Goal: Transaction & Acquisition: Purchase product/service

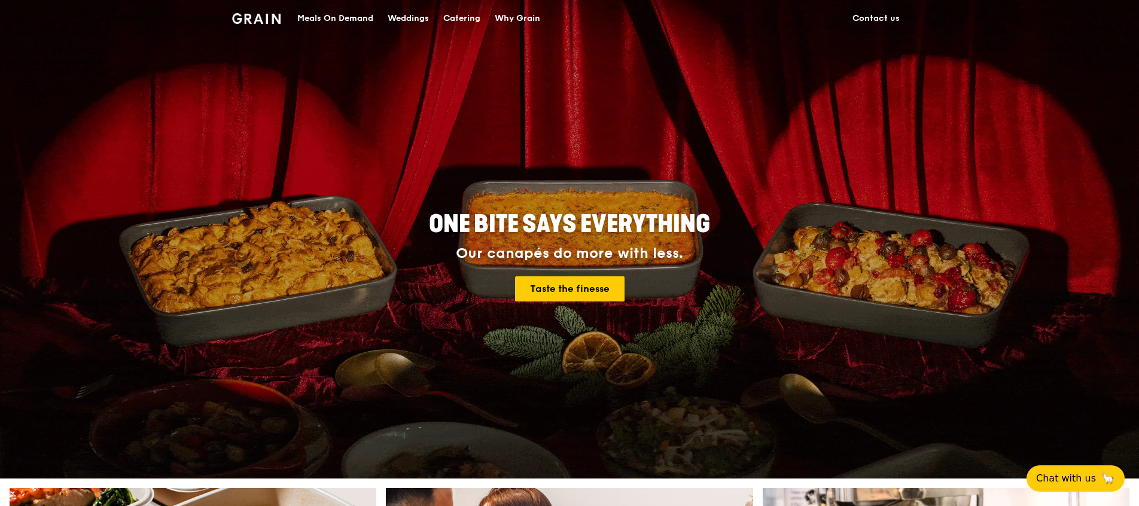
click at [455, 12] on div "Catering" at bounding box center [461, 19] width 37 height 36
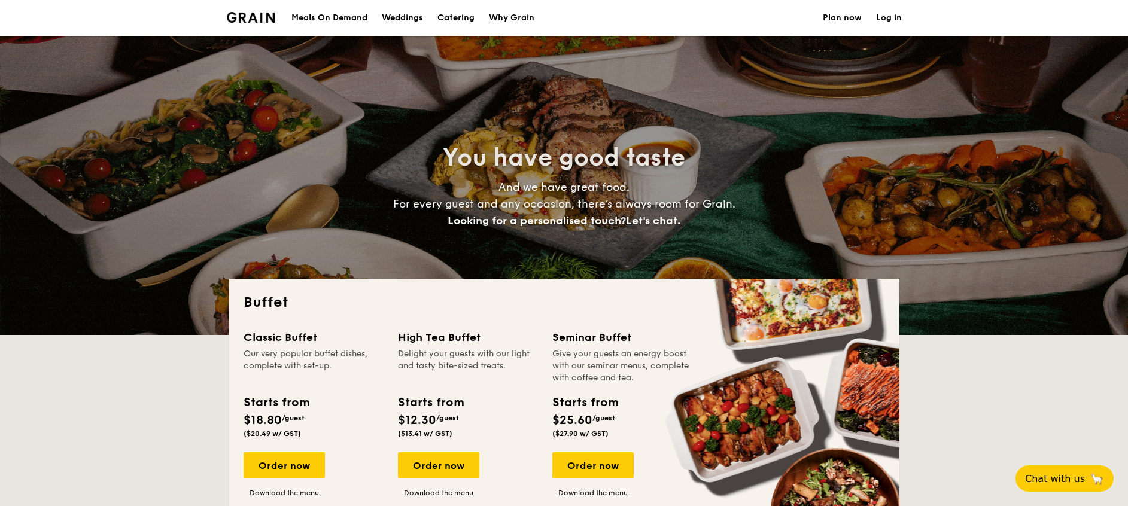
select select
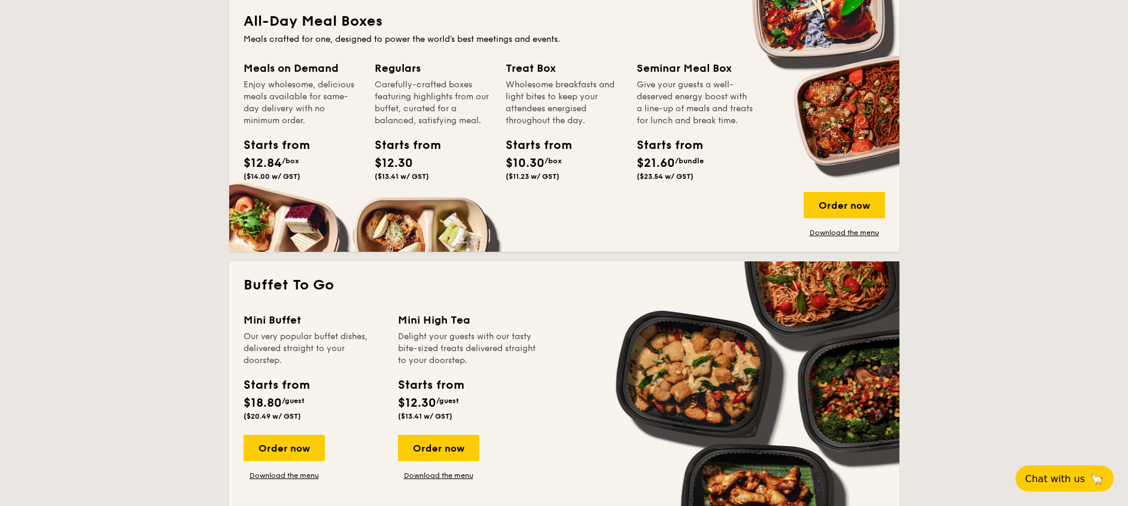
scroll to position [486, 0]
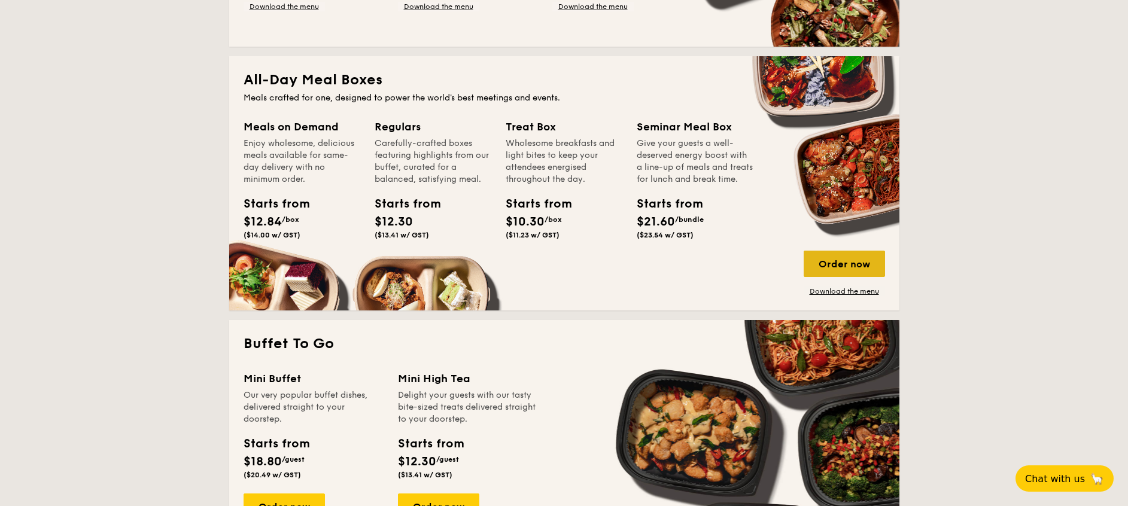
click at [839, 264] on div "Order now" at bounding box center [844, 264] width 81 height 26
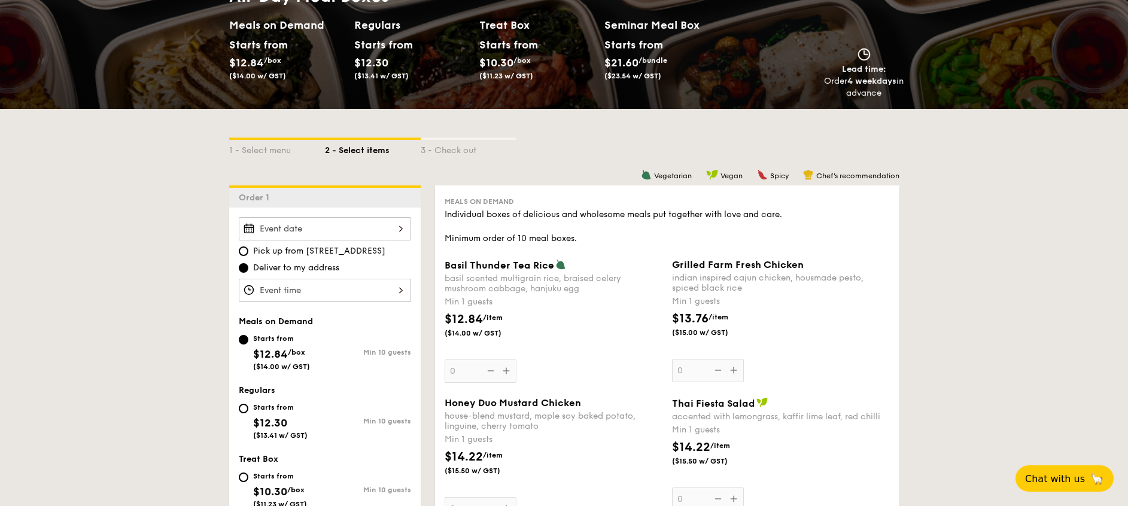
scroll to position [152, 0]
select select
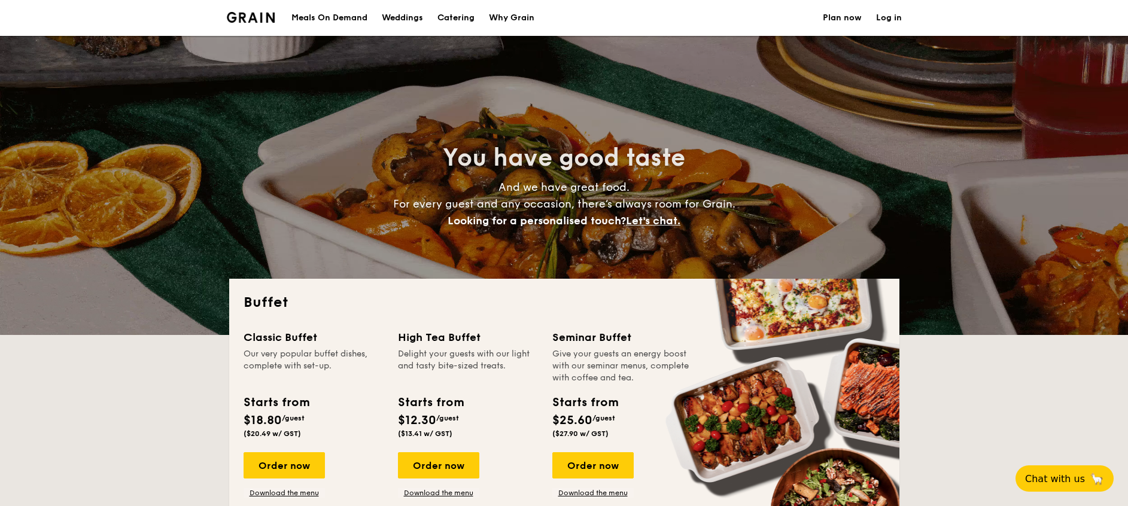
click at [355, 19] on div "Meals On Demand" at bounding box center [329, 18] width 76 height 36
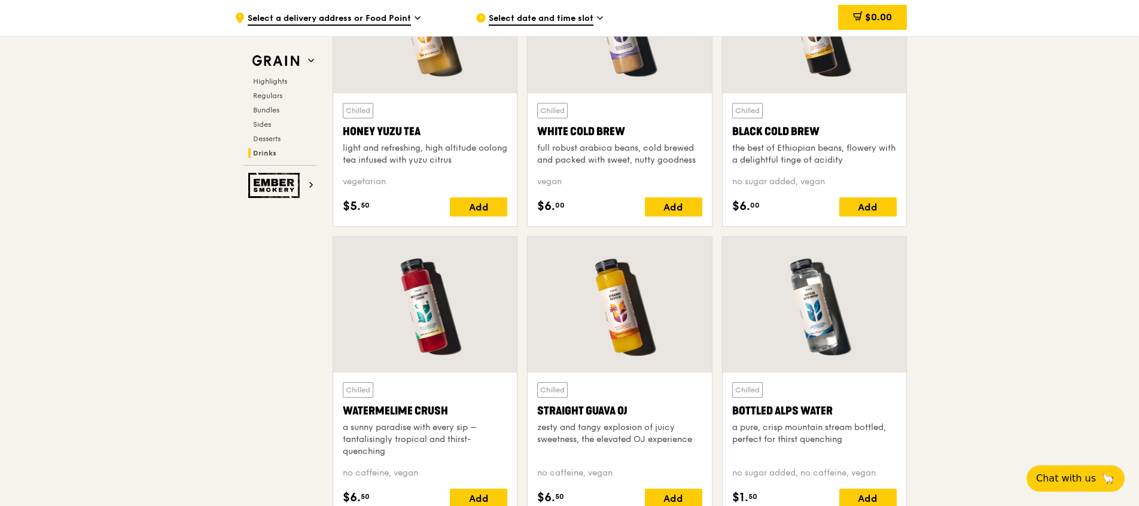
scroll to position [4573, 0]
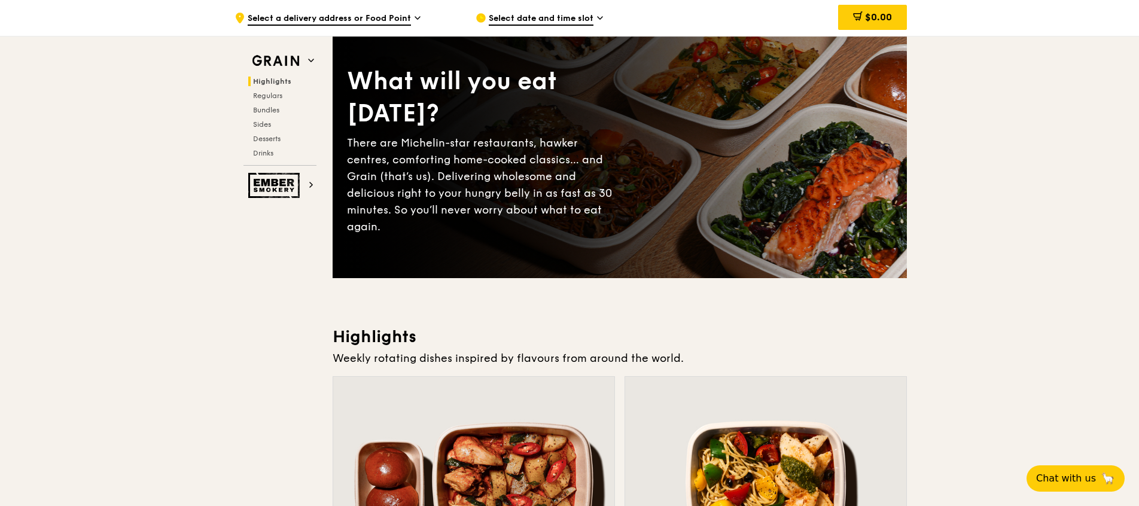
scroll to position [0, 0]
